Goal: Task Accomplishment & Management: Use online tool/utility

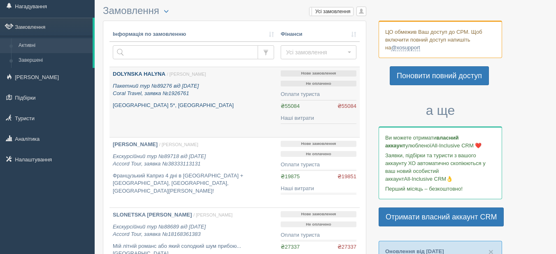
scroll to position [41, 0]
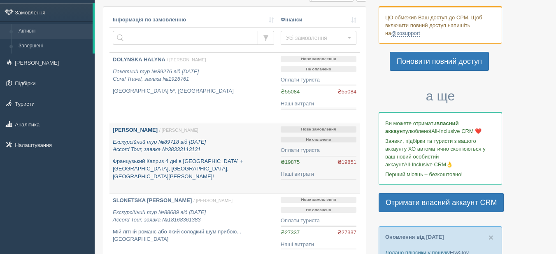
click at [144, 130] on b "[PERSON_NAME]" at bounding box center [135, 130] width 45 height 6
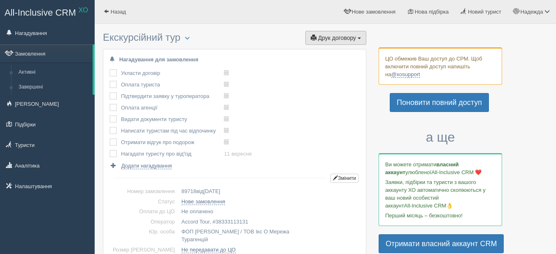
click at [343, 38] on span "Друк договору" at bounding box center [337, 38] width 38 height 7
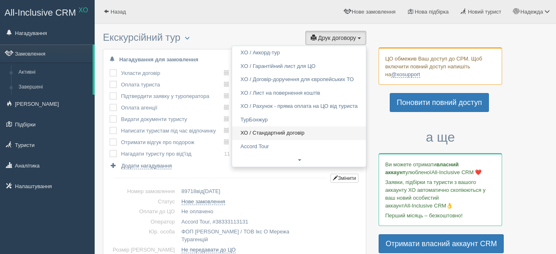
click at [294, 132] on link "ХО / Стандартний договір" at bounding box center [299, 133] width 134 height 14
